Goal: Task Accomplishment & Management: Manage account settings

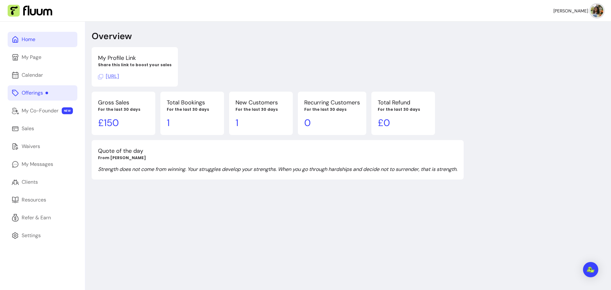
click at [34, 91] on div "Offerings" at bounding box center [35, 93] width 26 height 8
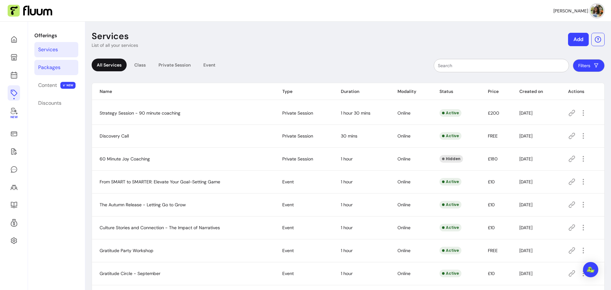
click at [49, 67] on div "Packages" at bounding box center [49, 68] width 22 height 8
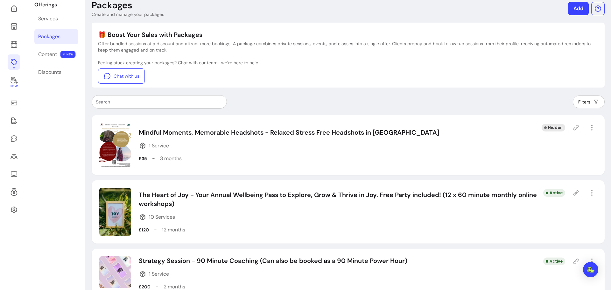
scroll to position [117, 0]
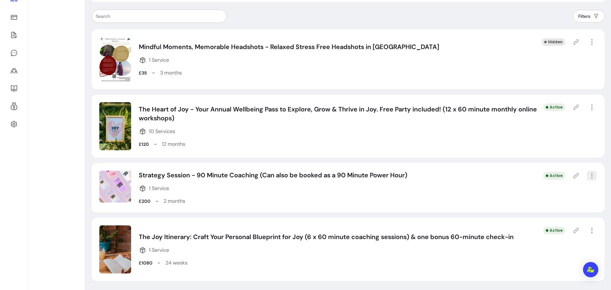
click at [588, 176] on icon "button" at bounding box center [591, 175] width 7 height 7
click at [554, 78] on span "Amend" at bounding box center [564, 76] width 46 height 6
select select "***"
select select "******"
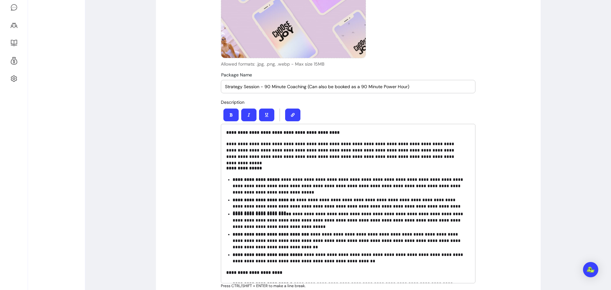
type input "**********"
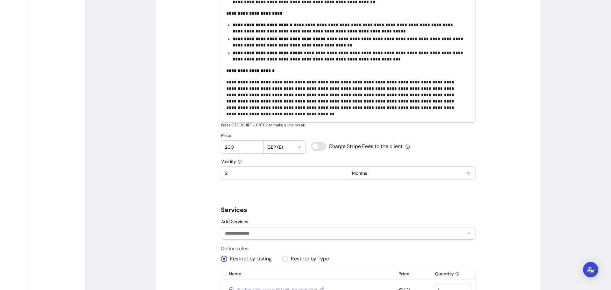
scroll to position [340, 0]
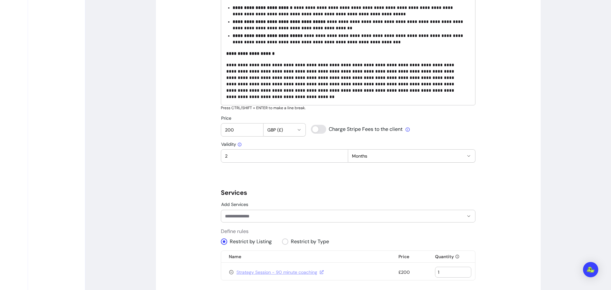
click at [229, 131] on input "200" at bounding box center [242, 130] width 34 height 6
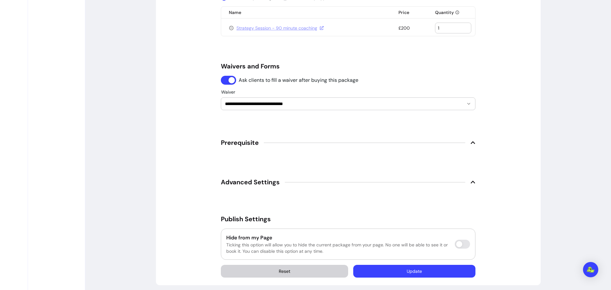
scroll to position [588, 0]
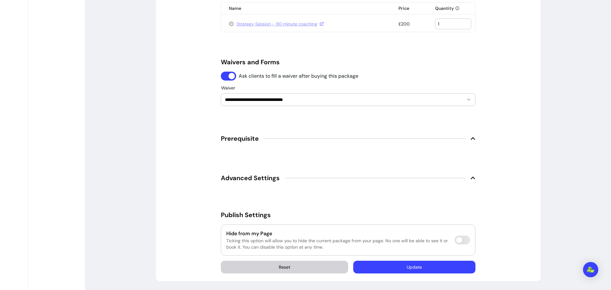
type input "180"
click at [434, 266] on button "Update" at bounding box center [414, 267] width 118 height 12
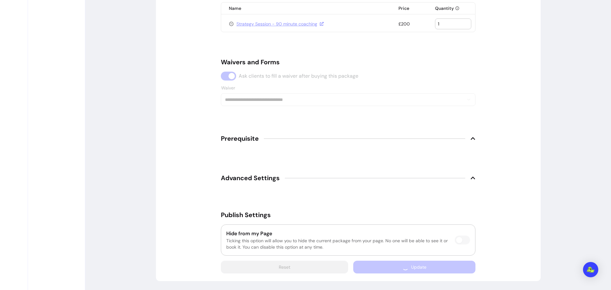
scroll to position [571, 0]
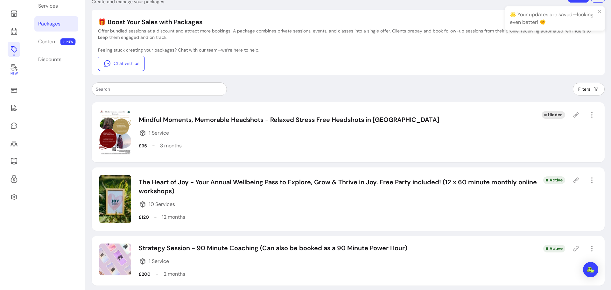
scroll to position [22, 0]
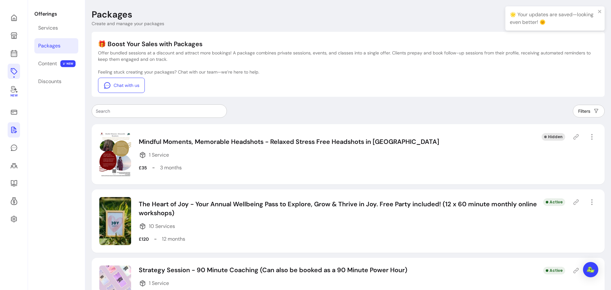
click at [16, 132] on icon at bounding box center [14, 130] width 8 height 8
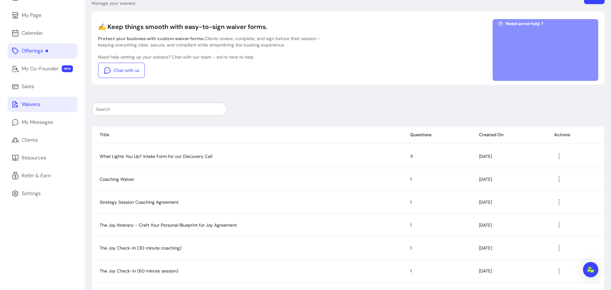
scroll to position [53, 0]
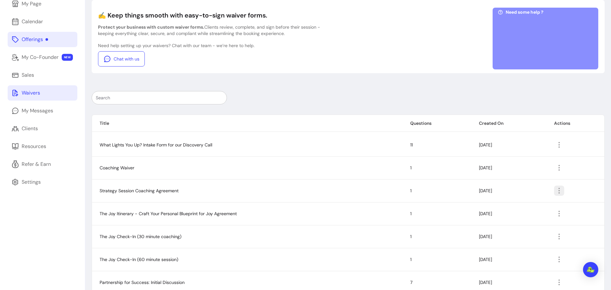
click at [558, 191] on icon "button" at bounding box center [560, 191] width 8 height 8
click at [524, 206] on span "Amend" at bounding box center [533, 205] width 46 height 6
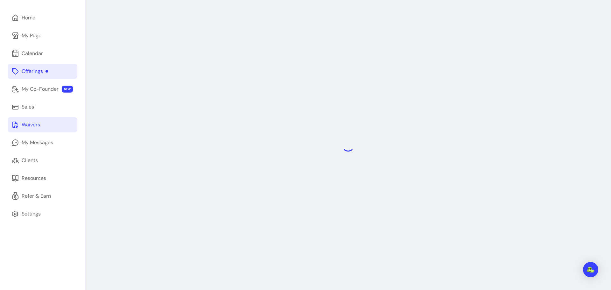
select select "*"
select select "********"
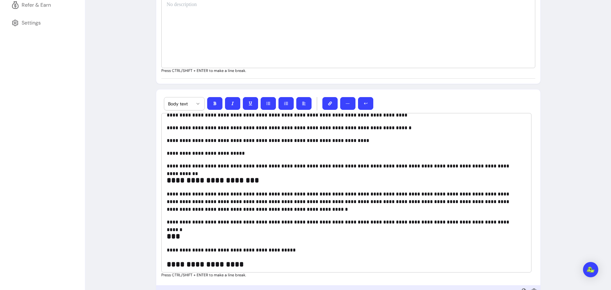
scroll to position [669, 0]
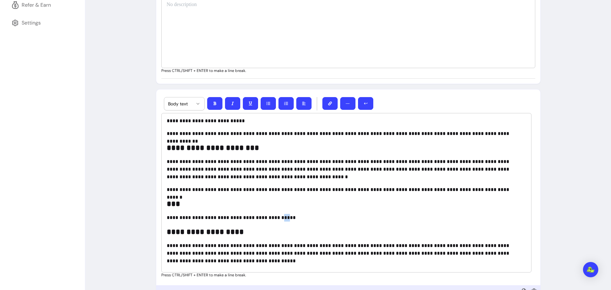
drag, startPoint x: 271, startPoint y: 217, endPoint x: 275, endPoint y: 217, distance: 3.8
click at [275, 217] on p "**********" at bounding box center [344, 218] width 355 height 8
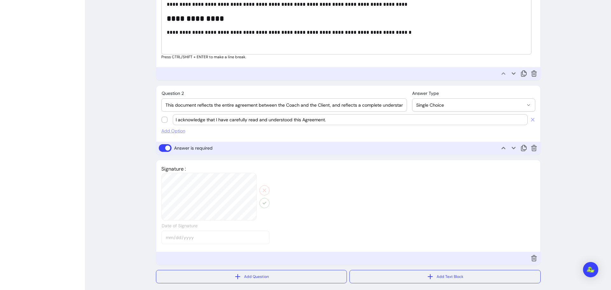
scroll to position [467, 0]
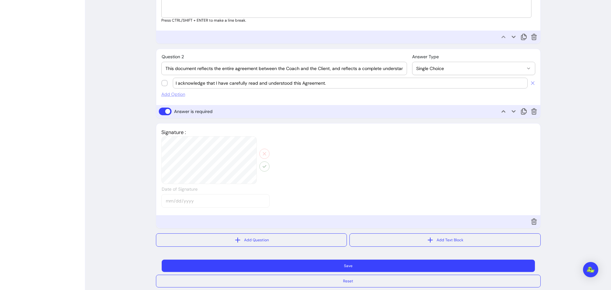
click at [342, 264] on button "Save" at bounding box center [349, 266] width 374 height 12
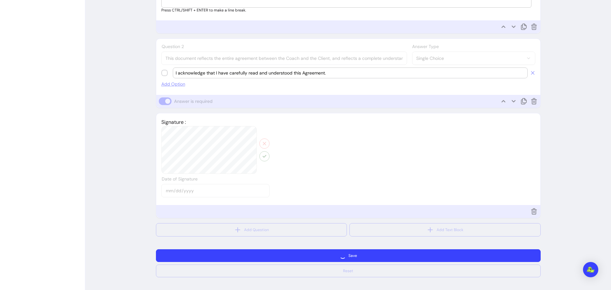
select select "*"
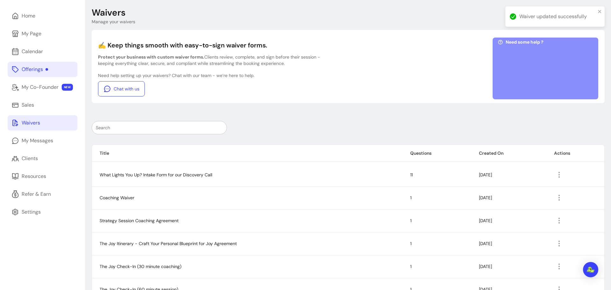
scroll to position [22, 0]
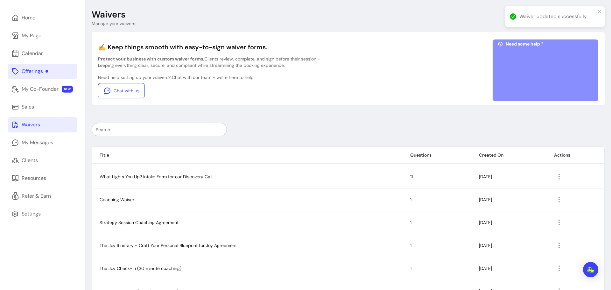
click at [30, 67] on link "Offerings" at bounding box center [43, 71] width 70 height 15
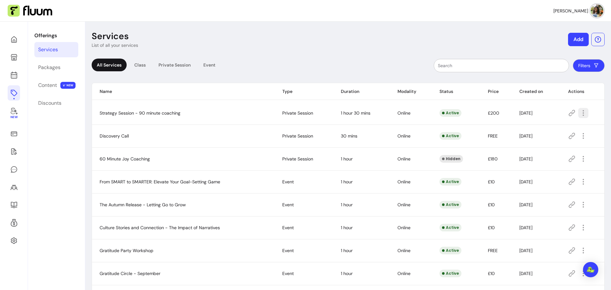
click at [580, 113] on icon "button" at bounding box center [618, 121] width 108 height 91
click at [546, 133] on span "Amend" at bounding box center [556, 135] width 46 height 6
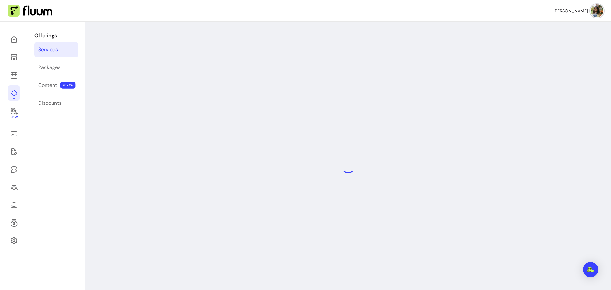
select select "**"
select select "***"
select select "******"
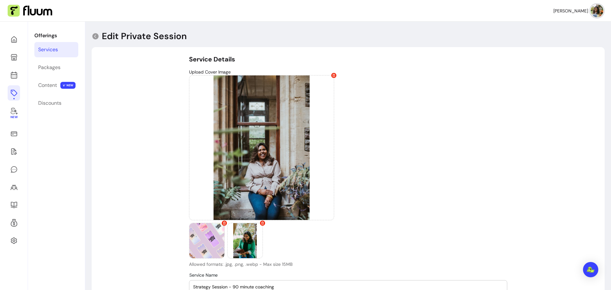
type input "**********"
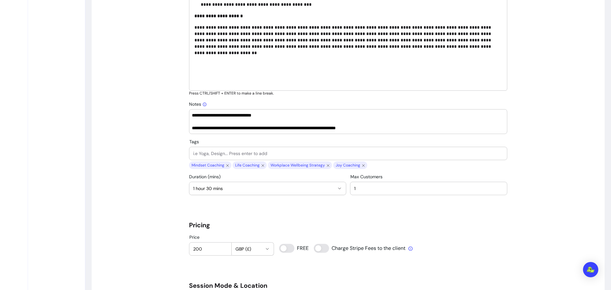
scroll to position [414, 0]
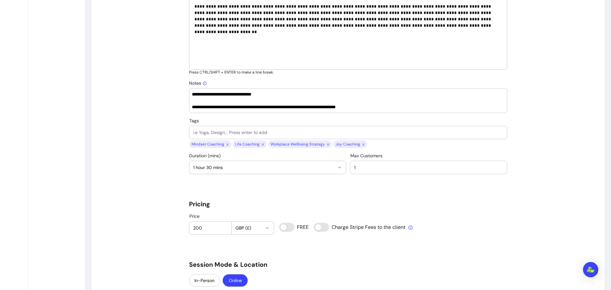
drag, startPoint x: 198, startPoint y: 227, endPoint x: 190, endPoint y: 227, distance: 8.0
click at [190, 227] on div "Price 200" at bounding box center [210, 228] width 42 height 13
type input "180"
click at [236, 281] on button "Online" at bounding box center [235, 280] width 25 height 13
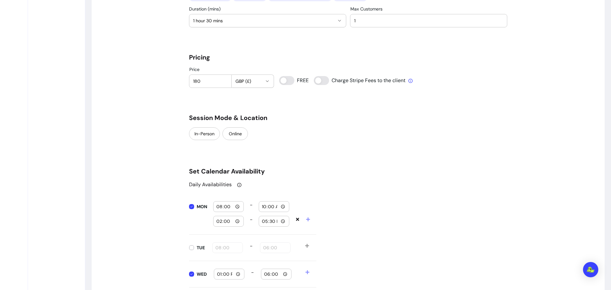
scroll to position [541, 0]
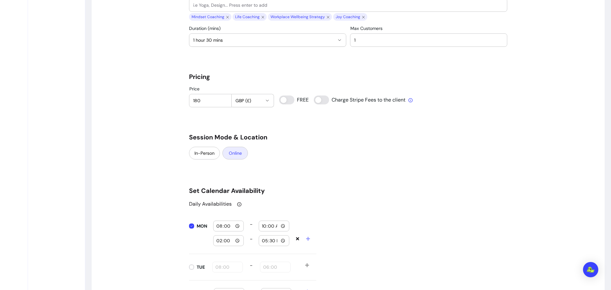
click at [231, 158] on button "Online" at bounding box center [235, 153] width 25 height 13
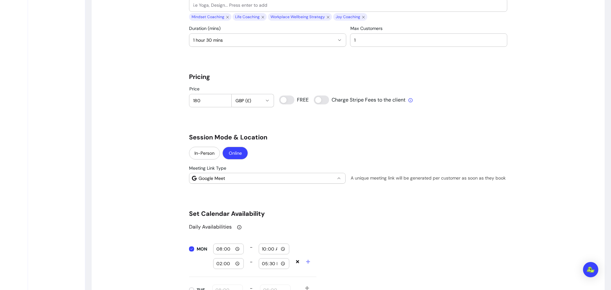
click at [337, 178] on icon "button" at bounding box center [339, 178] width 5 height 5
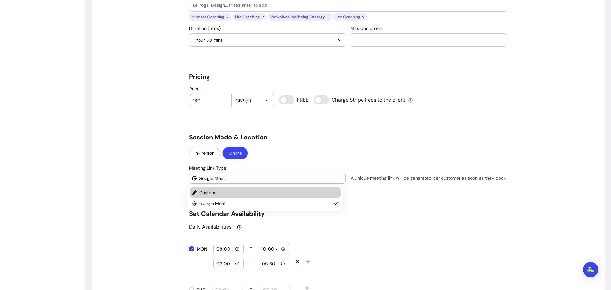
click at [310, 189] on li "Custom" at bounding box center [265, 193] width 151 height 10
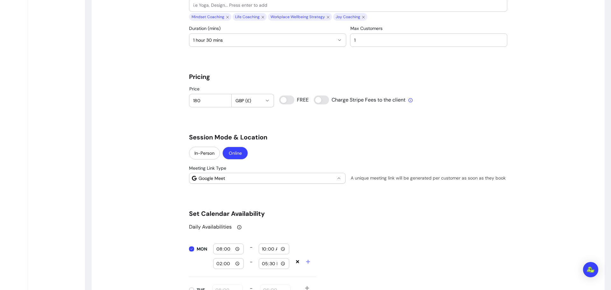
select select "******"
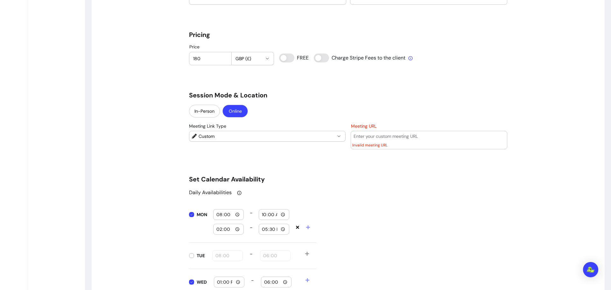
scroll to position [546, 0]
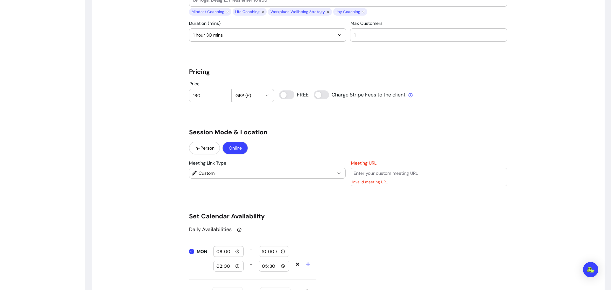
click at [358, 176] on input "Meeting URL" at bounding box center [429, 173] width 151 height 6
paste input "https://us06web.zoom.us/j/86372176448?pwd=E5k8zkQTW7BKvSsbagyLc46arYhVyF.1"
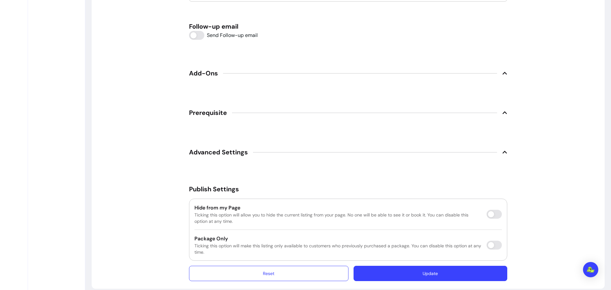
scroll to position [1112, 0]
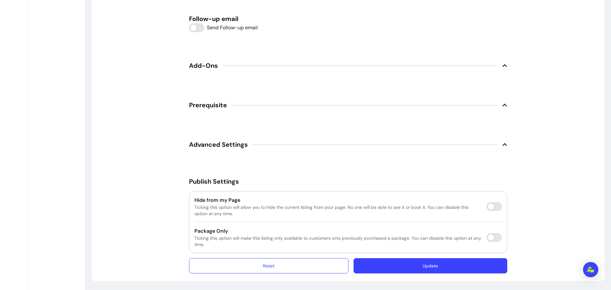
type input "https://us06web.zoom.us/j/86372176448?pwd=E5k8zkQTW7BKvSsbagyLc46arYhVyF.1"
click at [458, 266] on button "Update" at bounding box center [430, 266] width 149 height 15
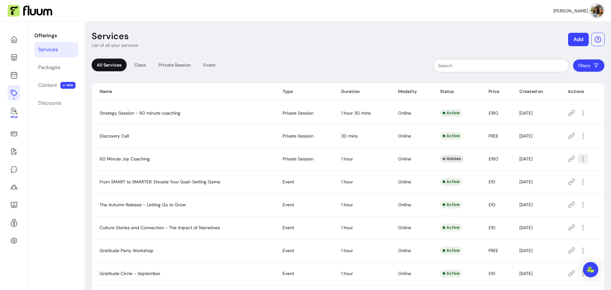
click at [581, 160] on icon "button" at bounding box center [583, 158] width 7 height 7
click at [537, 181] on span "Amend" at bounding box center [556, 181] width 46 height 6
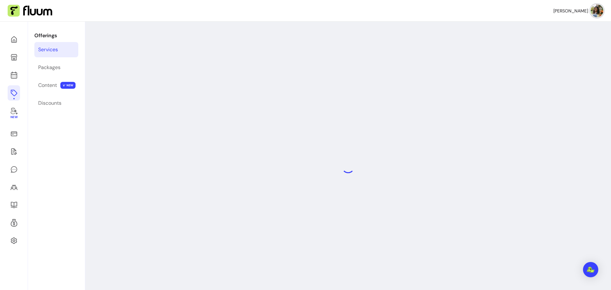
select select "**"
select select "***"
select select "******"
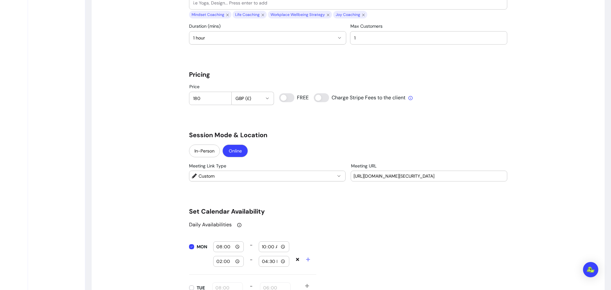
scroll to position [541, 0]
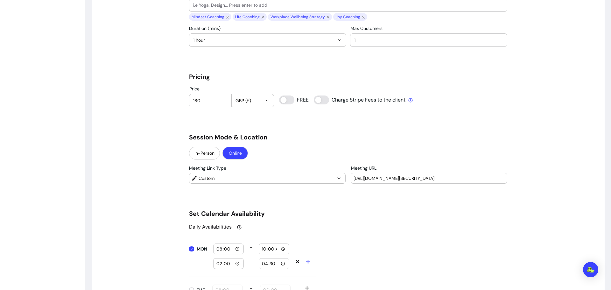
click at [194, 102] on input "180" at bounding box center [210, 100] width 34 height 6
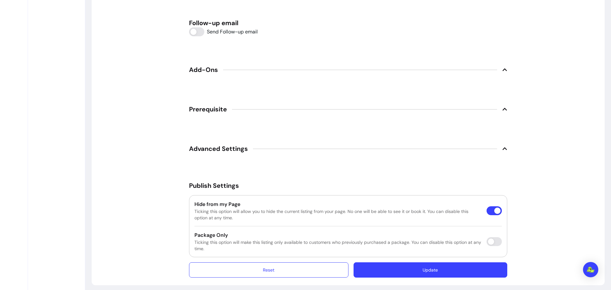
scroll to position [1127, 0]
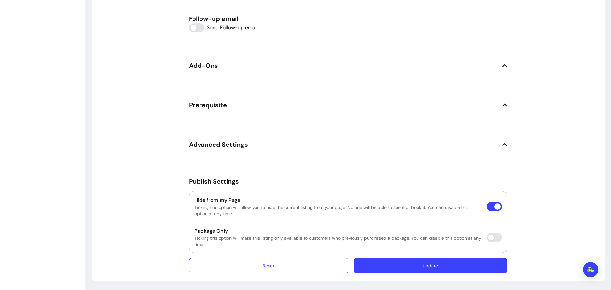
type input "150"
click at [450, 269] on button "Update" at bounding box center [431, 265] width 154 height 15
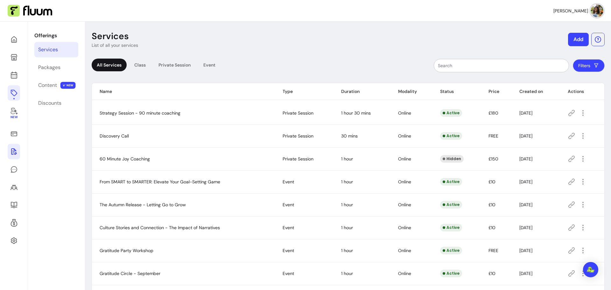
click at [13, 152] on icon at bounding box center [14, 151] width 6 height 6
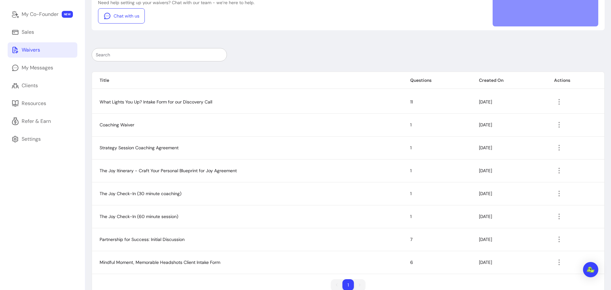
scroll to position [111, 0]
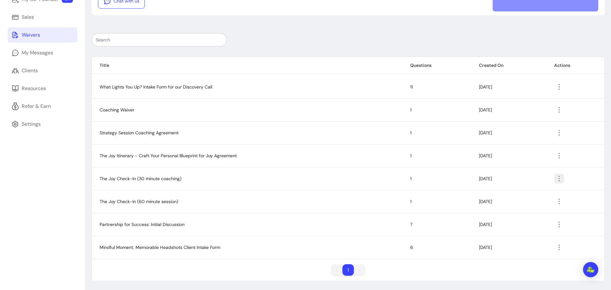
click at [556, 179] on icon "button" at bounding box center [559, 178] width 7 height 7
click at [524, 191] on span "Amend" at bounding box center [533, 193] width 46 height 6
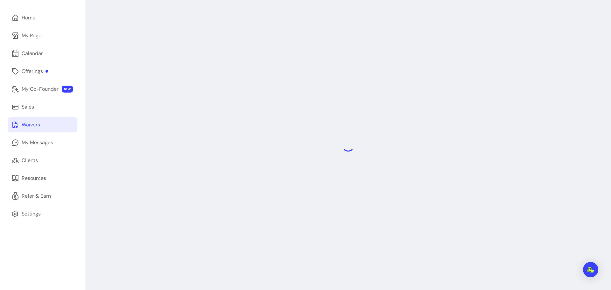
select select "*"
select select "********"
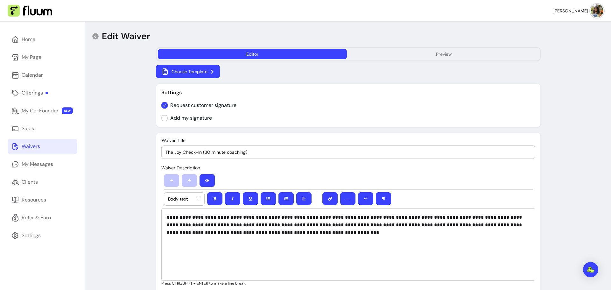
click at [30, 149] on div "Waivers" at bounding box center [31, 147] width 18 height 8
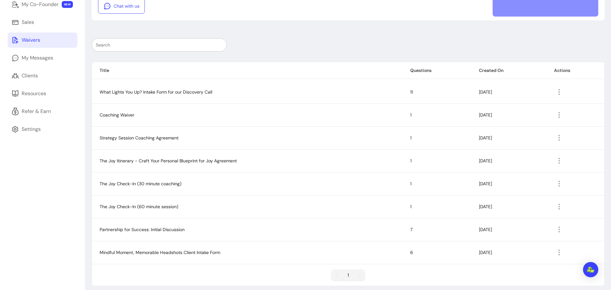
scroll to position [111, 0]
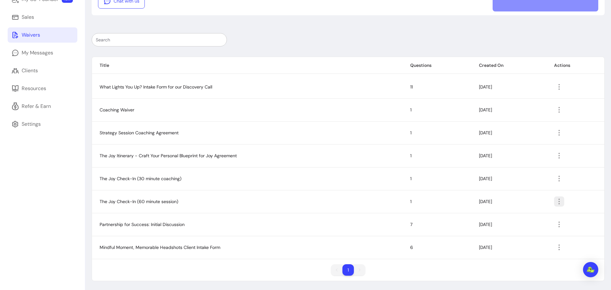
click at [557, 201] on icon "button" at bounding box center [560, 202] width 8 height 8
click at [530, 216] on span "Amend" at bounding box center [533, 216] width 46 height 6
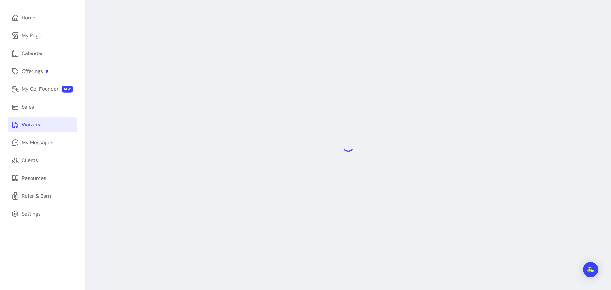
select select "*"
select select "********"
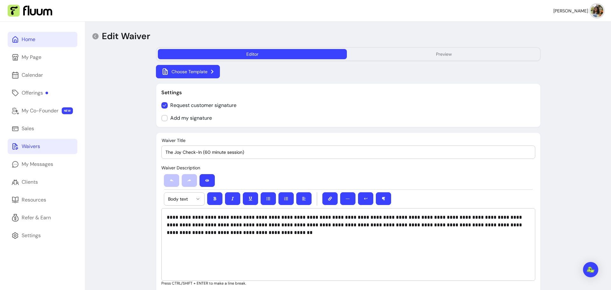
click at [29, 39] on div "Home" at bounding box center [29, 40] width 14 height 8
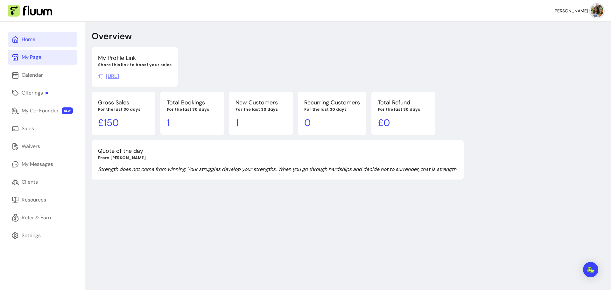
click at [32, 57] on div "My Page" at bounding box center [32, 57] width 20 height 8
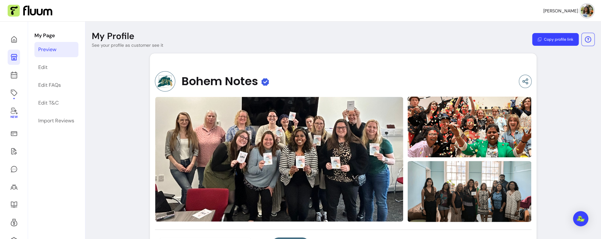
click at [550, 38] on button "Copy profile link" at bounding box center [555, 39] width 46 height 13
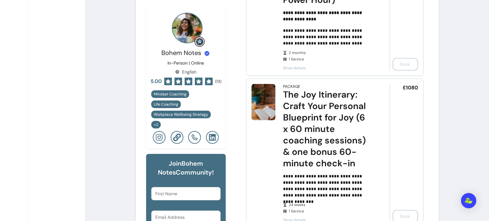
scroll to position [510, 0]
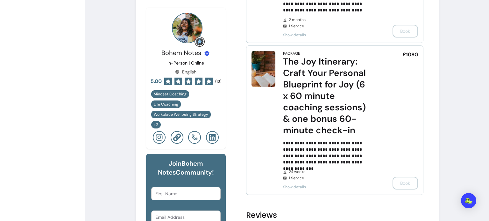
click at [294, 190] on span "Show details" at bounding box center [327, 187] width 89 height 5
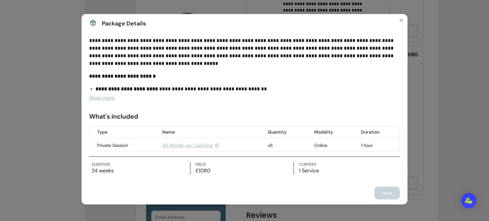
scroll to position [10, 0]
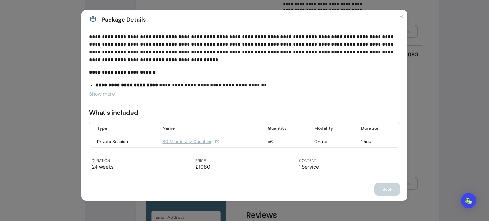
click at [89, 96] on span "Show more" at bounding box center [102, 94] width 26 height 7
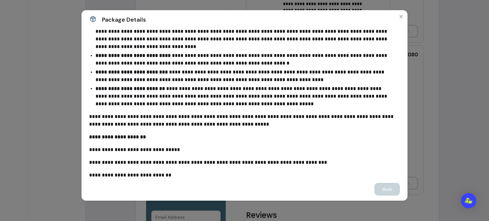
scroll to position [308, 0]
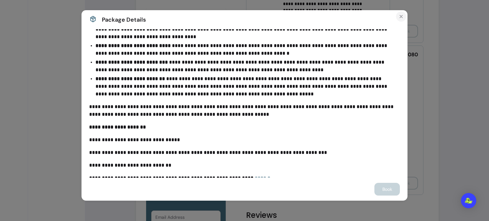
click at [401, 16] on icon "Close" at bounding box center [401, 16] width 5 height 5
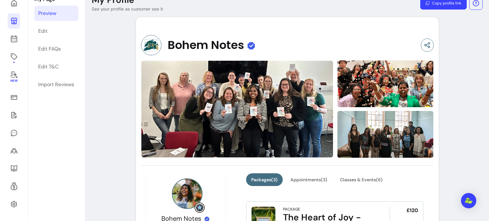
scroll to position [0, 0]
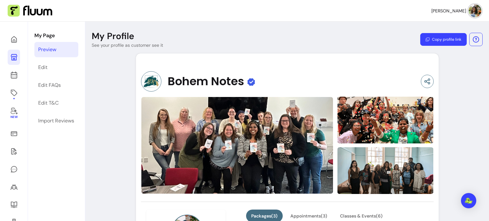
click at [444, 39] on button "Copy profile link" at bounding box center [443, 39] width 46 height 13
click at [449, 42] on button "Copy profile link" at bounding box center [443, 39] width 45 height 12
drag, startPoint x: 66, startPoint y: 2, endPoint x: 14, endPoint y: 95, distance: 106.3
drag, startPoint x: 14, startPoint y: 95, endPoint x: 107, endPoint y: 54, distance: 101.4
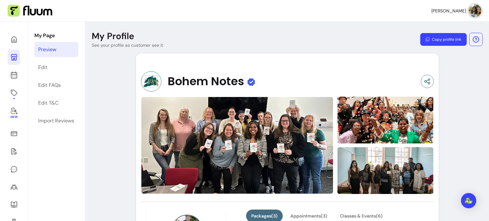
drag, startPoint x: 14, startPoint y: 75, endPoint x: 112, endPoint y: 65, distance: 98.5
click at [14, 43] on icon at bounding box center [14, 40] width 8 height 8
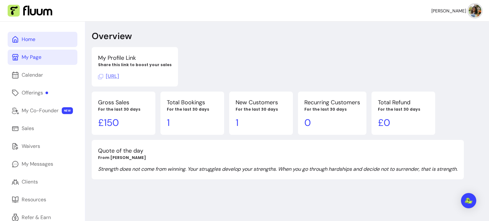
click at [39, 55] on div "My Page" at bounding box center [32, 57] width 20 height 8
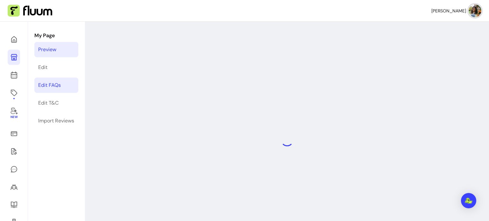
click at [43, 86] on div "Edit FAQs" at bounding box center [49, 86] width 23 height 8
select select "*"
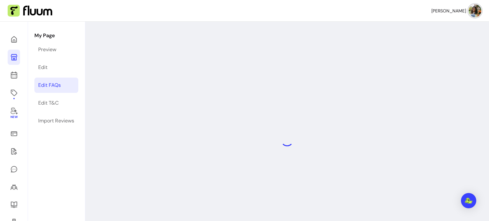
select select "*"
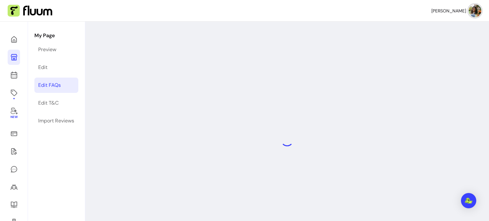
select select "*"
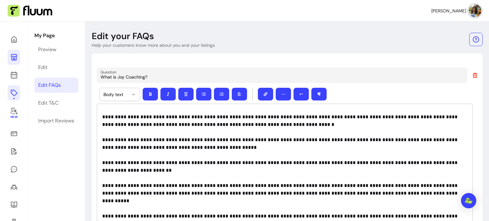
click at [13, 92] on icon at bounding box center [14, 93] width 8 height 8
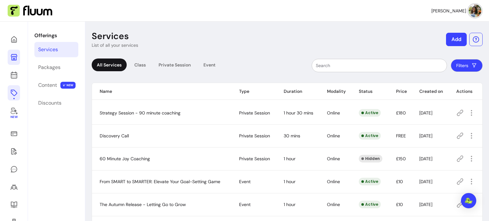
click at [456, 136] on icon at bounding box center [460, 136] width 8 height 8
click at [468, 114] on icon "button" at bounding box center [472, 113] width 8 height 8
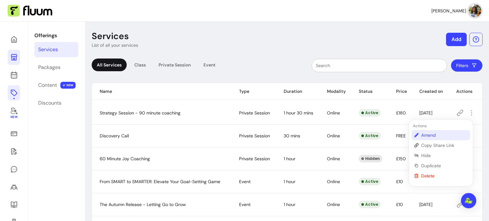
click at [438, 135] on span "Amend" at bounding box center [444, 135] width 46 height 6
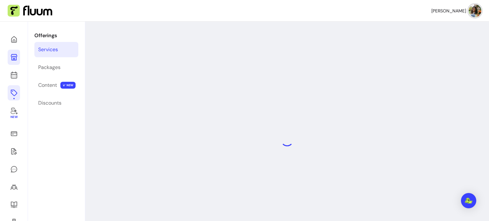
select select "**"
select select "***"
select select "******"
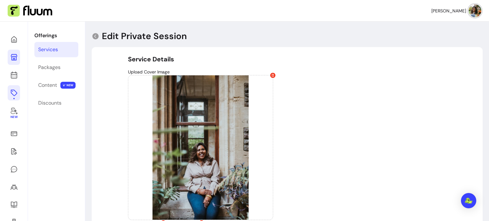
type input "**********"
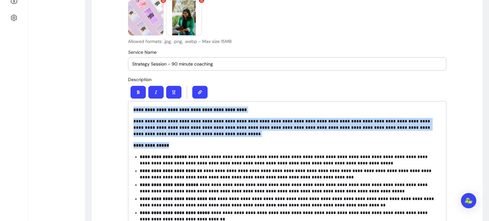
scroll to position [64, 0]
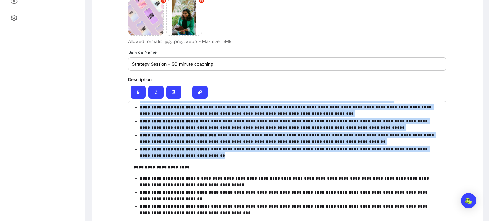
drag, startPoint x: 132, startPoint y: 110, endPoint x: 221, endPoint y: 155, distance: 100.1
click at [221, 155] on div "**********" at bounding box center [287, 162] width 318 height 122
copy div "**********"
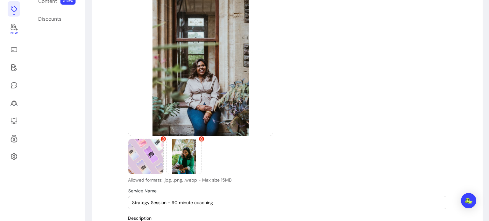
scroll to position [0, 0]
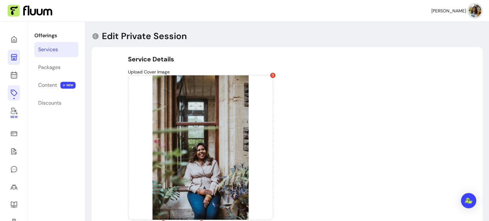
click at [12, 93] on icon at bounding box center [14, 93] width 8 height 8
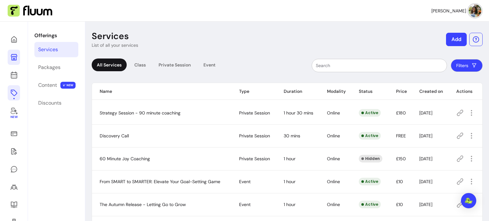
click at [456, 136] on icon at bounding box center [460, 136] width 8 height 8
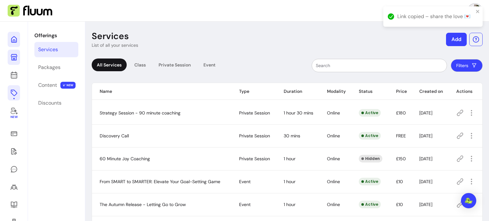
click at [14, 43] on icon at bounding box center [14, 40] width 8 height 8
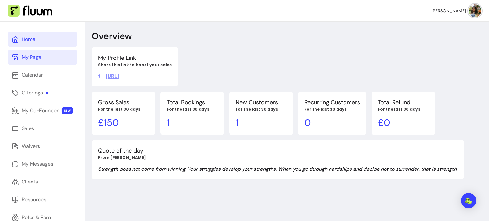
click at [119, 77] on span "https://fluum.ai/bohem-notes" at bounding box center [108, 76] width 21 height 7
click at [119, 76] on span "https://fluum.ai/bohem-notes" at bounding box center [108, 76] width 21 height 7
click at [29, 62] on link "My Page" at bounding box center [43, 57] width 70 height 15
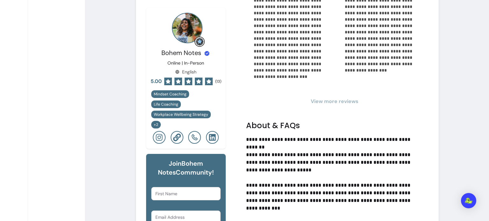
scroll to position [1083, 0]
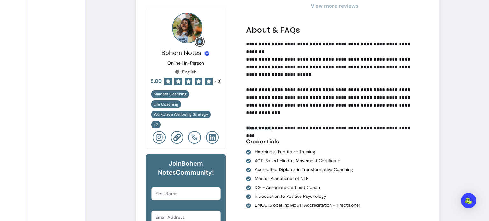
click at [260, 132] on span "Show more" at bounding box center [259, 128] width 26 height 7
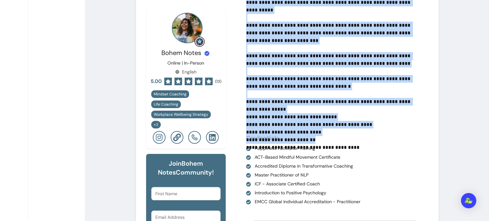
scroll to position [2006, 0]
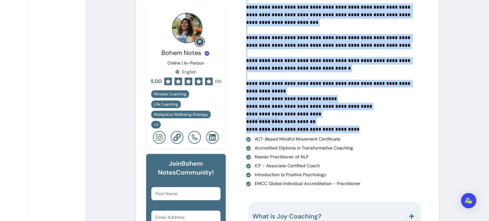
drag, startPoint x: 246, startPoint y: 54, endPoint x: 358, endPoint y: 111, distance: 125.5
copy p "**********"
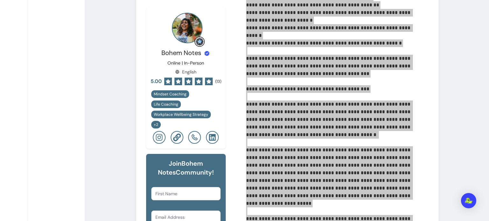
scroll to position [1401, 0]
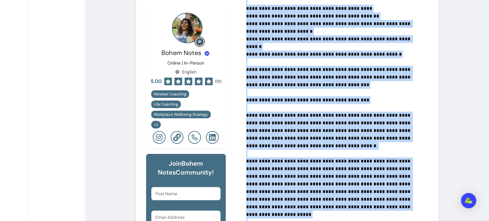
click at [324, 116] on p "**********" at bounding box center [330, 215] width 169 height 986
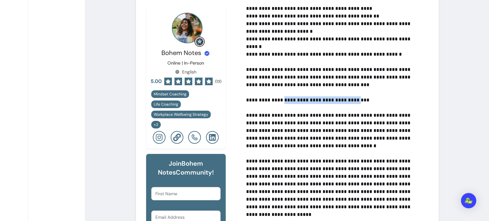
drag, startPoint x: 284, startPoint y: 95, endPoint x: 358, endPoint y: 93, distance: 73.9
click at [358, 93] on p "**********" at bounding box center [330, 215] width 169 height 986
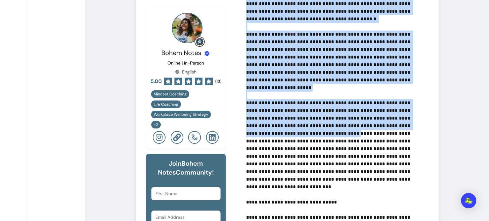
scroll to position [1529, 0]
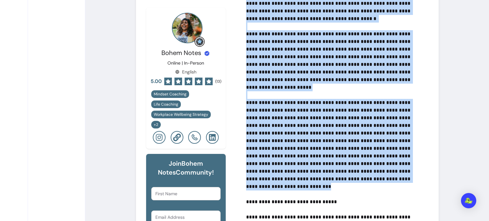
drag, startPoint x: 246, startPoint y: 112, endPoint x: 366, endPoint y: 174, distance: 135.2
click at [363, 175] on p "**********" at bounding box center [330, 88] width 169 height 986
copy p "**********"
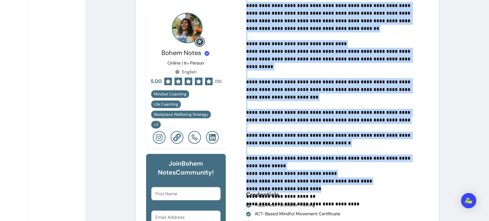
scroll to position [1974, 0]
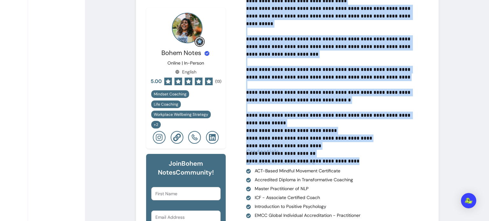
drag, startPoint x: 253, startPoint y: 31, endPoint x: 358, endPoint y: 143, distance: 153.7
copy p "**********"
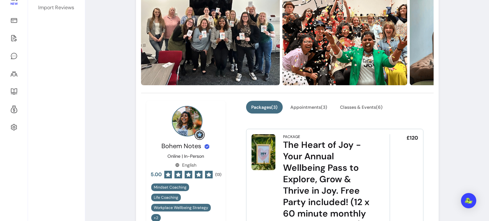
scroll to position [0, 0]
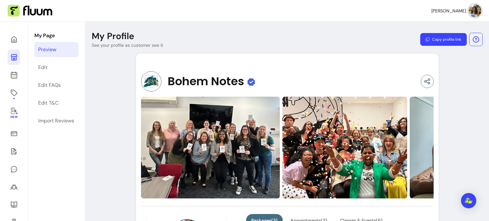
click at [441, 39] on button "Copy profile link" at bounding box center [443, 39] width 46 height 13
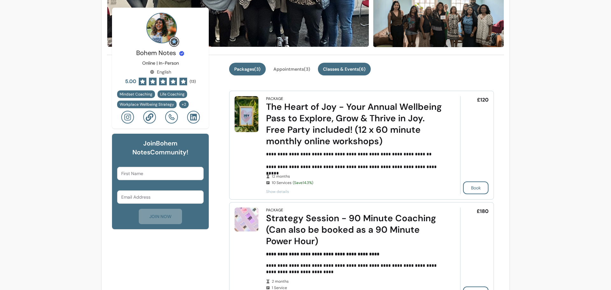
scroll to position [96, 0]
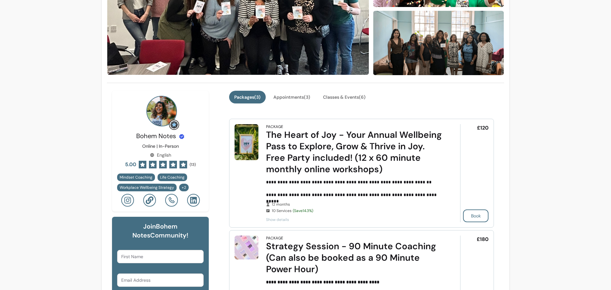
drag, startPoint x: 191, startPoint y: 7, endPoint x: 72, endPoint y: 24, distance: 119.9
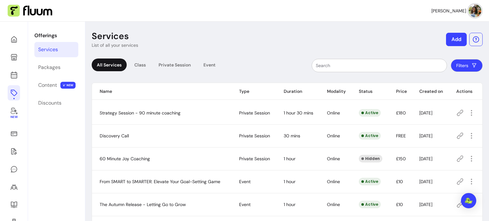
click at [457, 135] on icon at bounding box center [460, 136] width 6 height 6
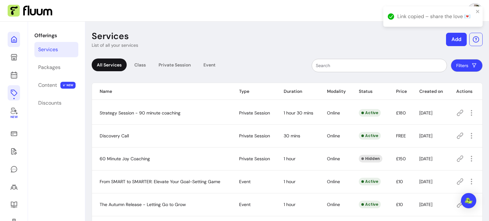
click at [16, 44] on link at bounding box center [14, 39] width 12 height 15
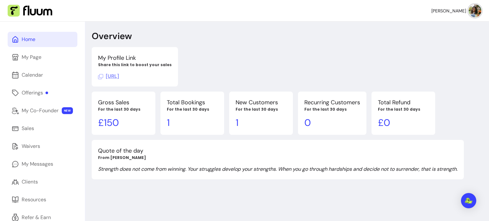
click at [100, 78] on icon at bounding box center [100, 76] width 5 height 5
click at [27, 92] on div "Offerings" at bounding box center [35, 93] width 26 height 8
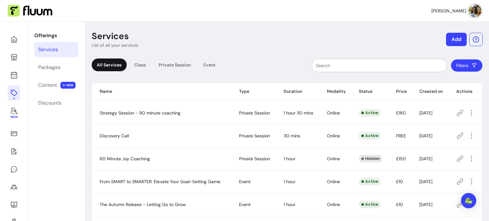
click at [457, 134] on icon at bounding box center [460, 136] width 8 height 8
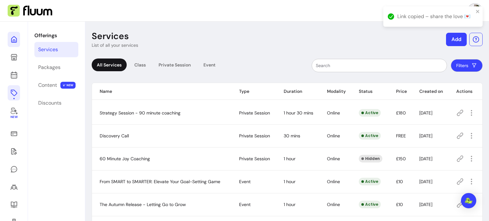
click at [16, 41] on icon at bounding box center [14, 40] width 8 height 8
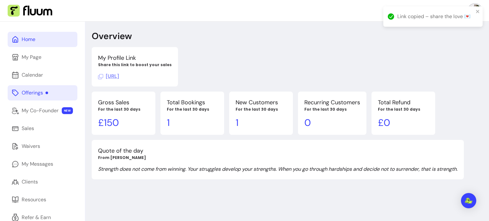
click at [119, 77] on span "[URL]" at bounding box center [108, 76] width 21 height 7
click at [119, 75] on span "[URL]" at bounding box center [108, 76] width 21 height 7
click at [32, 92] on div "Offerings" at bounding box center [35, 93] width 26 height 8
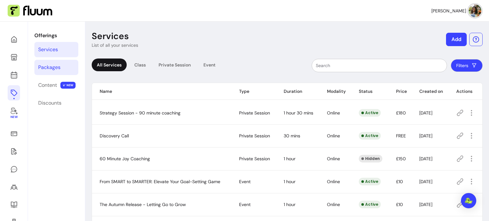
click at [50, 69] on div "Packages" at bounding box center [49, 68] width 22 height 8
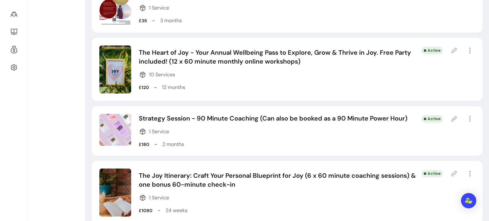
scroll to position [185, 0]
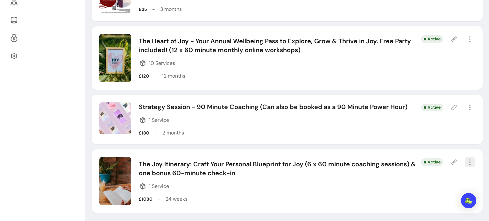
click at [466, 161] on icon "button" at bounding box center [470, 163] width 8 height 8
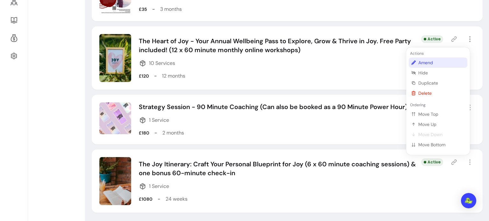
click at [431, 64] on span "Amend" at bounding box center [441, 63] width 46 height 6
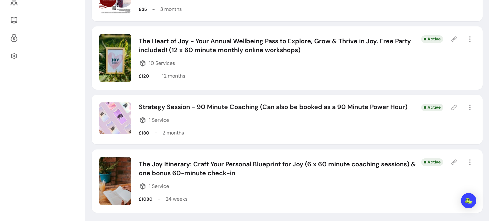
select select "***"
select select "*****"
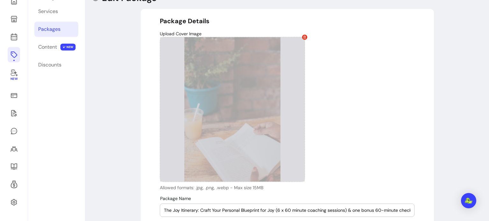
type input "**********"
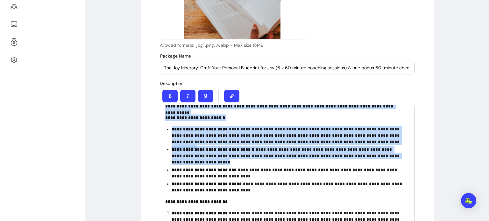
scroll to position [64, 0]
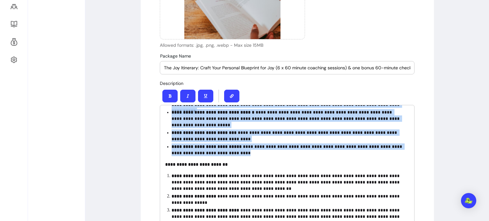
drag, startPoint x: 161, startPoint y: 114, endPoint x: 249, endPoint y: 155, distance: 96.6
click at [249, 155] on div "**********" at bounding box center [287, 166] width 255 height 122
copy div "**********"
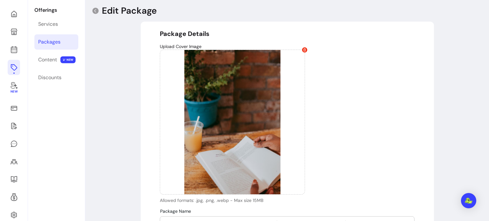
scroll to position [22, 0]
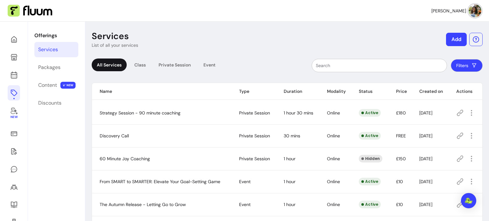
click at [457, 136] on icon at bounding box center [460, 136] width 6 height 6
click at [457, 113] on icon at bounding box center [460, 113] width 6 height 6
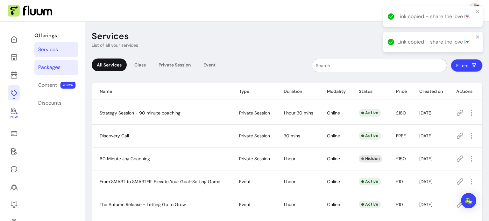
click at [45, 65] on div "Packages" at bounding box center [49, 68] width 22 height 8
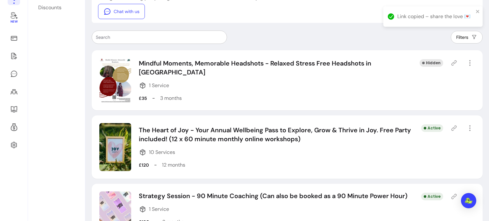
scroll to position [159, 0]
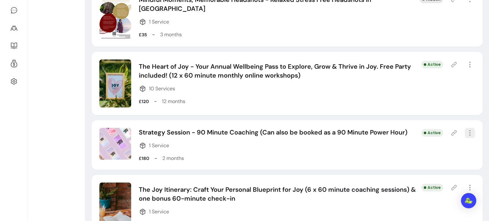
click at [466, 134] on icon "button" at bounding box center [470, 133] width 8 height 8
click at [452, 133] on icon at bounding box center [454, 133] width 5 height 5
click at [451, 187] on icon at bounding box center [454, 188] width 6 height 6
click at [451, 135] on icon at bounding box center [454, 133] width 6 height 6
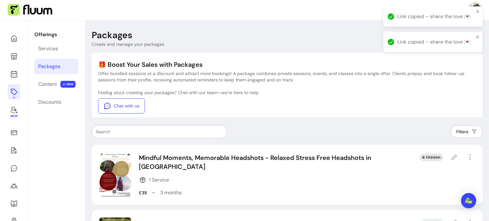
scroll to position [0, 0]
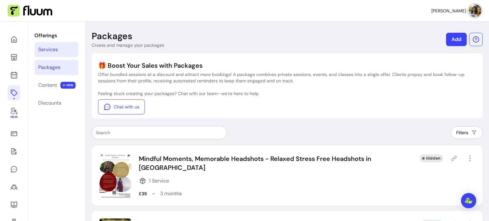
click at [47, 49] on div "Services" at bounding box center [48, 50] width 20 height 8
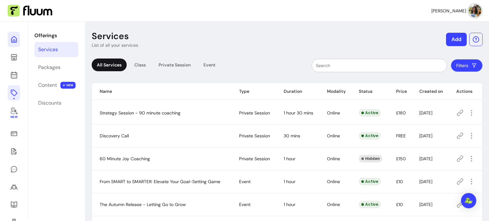
click at [11, 40] on icon at bounding box center [14, 40] width 8 height 8
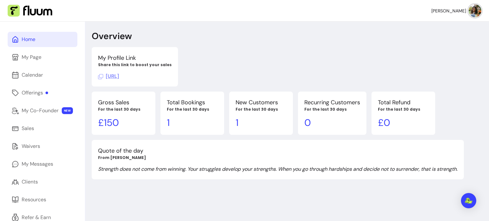
click at [99, 76] on icon at bounding box center [100, 76] width 5 height 5
click at [119, 77] on span "[URL]" at bounding box center [108, 76] width 21 height 7
click at [119, 76] on span "[URL]" at bounding box center [108, 76] width 21 height 7
click at [34, 93] on div "Offerings" at bounding box center [35, 93] width 26 height 8
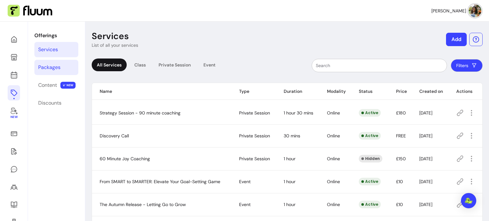
click at [40, 66] on div "Packages" at bounding box center [49, 68] width 22 height 8
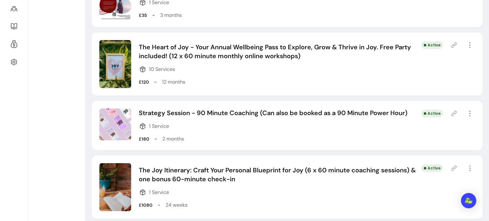
scroll to position [185, 0]
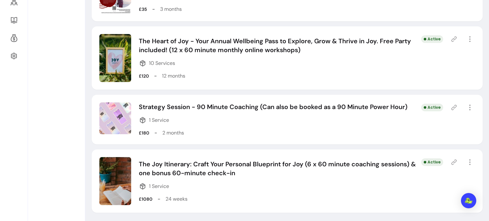
click at [451, 108] on icon at bounding box center [454, 107] width 6 height 6
click at [451, 164] on icon at bounding box center [454, 162] width 6 height 6
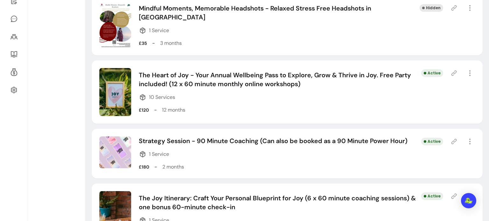
scroll to position [159, 0]
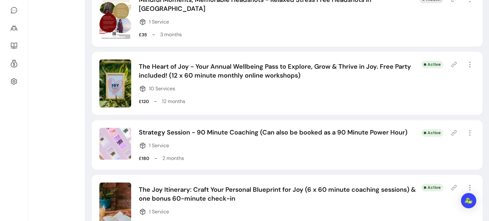
click at [451, 133] on icon at bounding box center [454, 133] width 6 height 6
click at [452, 187] on icon at bounding box center [454, 187] width 5 height 5
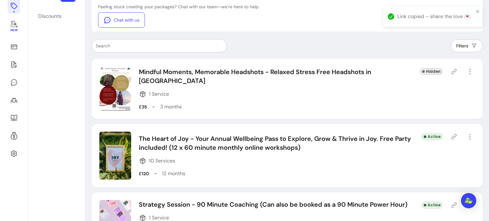
scroll to position [0, 0]
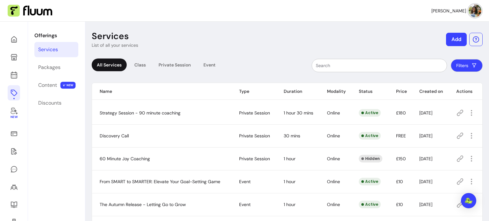
click at [459, 136] on icon at bounding box center [460, 136] width 8 height 8
